Goal: Information Seeking & Learning: Find specific fact

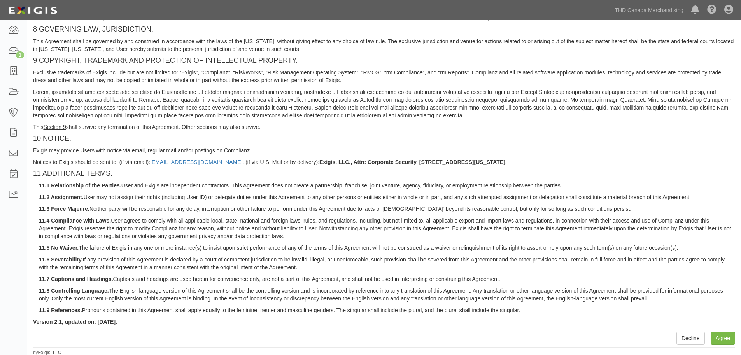
scroll to position [651, 0]
click at [726, 335] on button "Agree" at bounding box center [723, 336] width 25 height 13
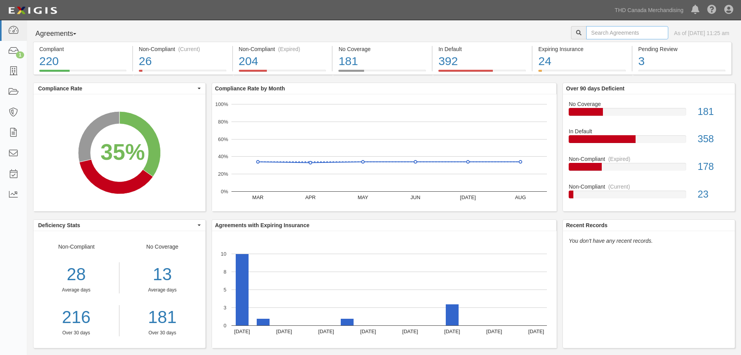
click at [593, 28] on input "text" at bounding box center [627, 32] width 82 height 13
click at [593, 33] on input "text" at bounding box center [627, 32] width 82 height 13
type input "daryl flood"
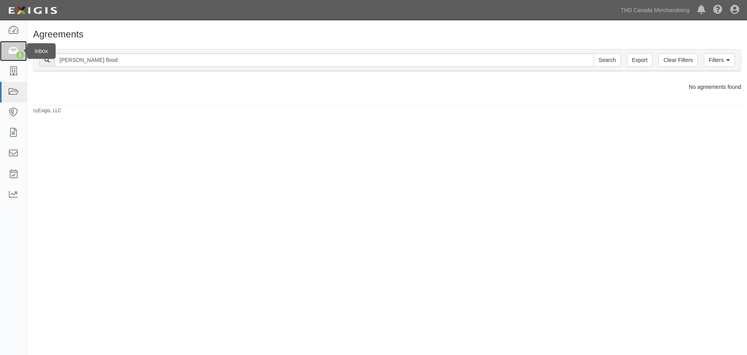
click at [16, 49] on icon at bounding box center [13, 51] width 11 height 9
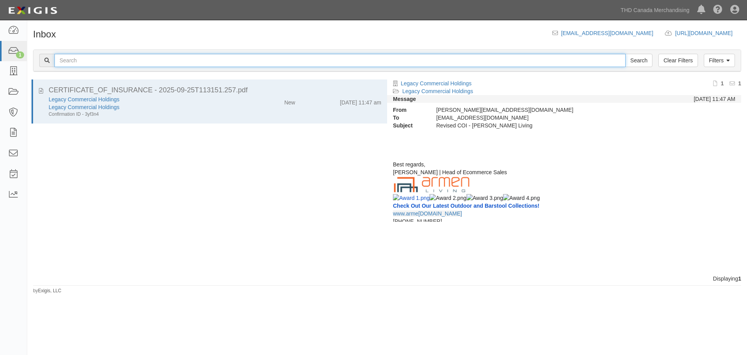
click at [86, 59] on input "text" at bounding box center [339, 60] width 571 height 13
type input "[PERSON_NAME] flood"
click at [625, 54] on input "Search" at bounding box center [638, 60] width 27 height 13
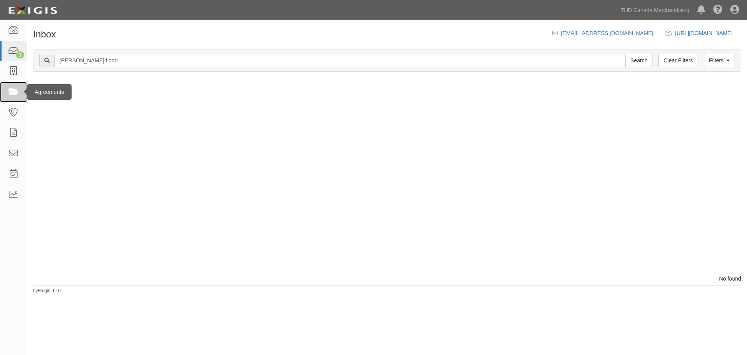
click at [13, 88] on icon at bounding box center [13, 92] width 11 height 9
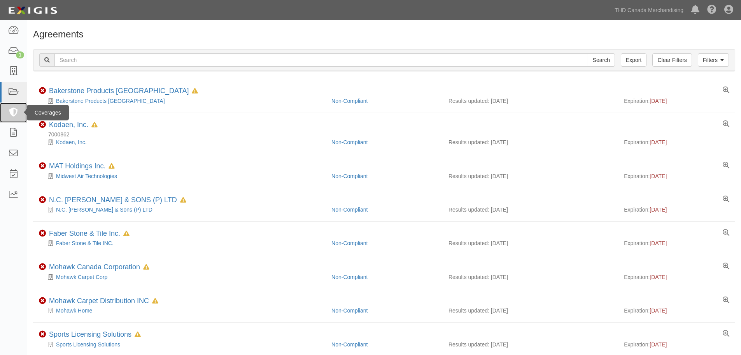
click at [9, 111] on icon at bounding box center [13, 112] width 11 height 9
